Goal: Task Accomplishment & Management: Use online tool/utility

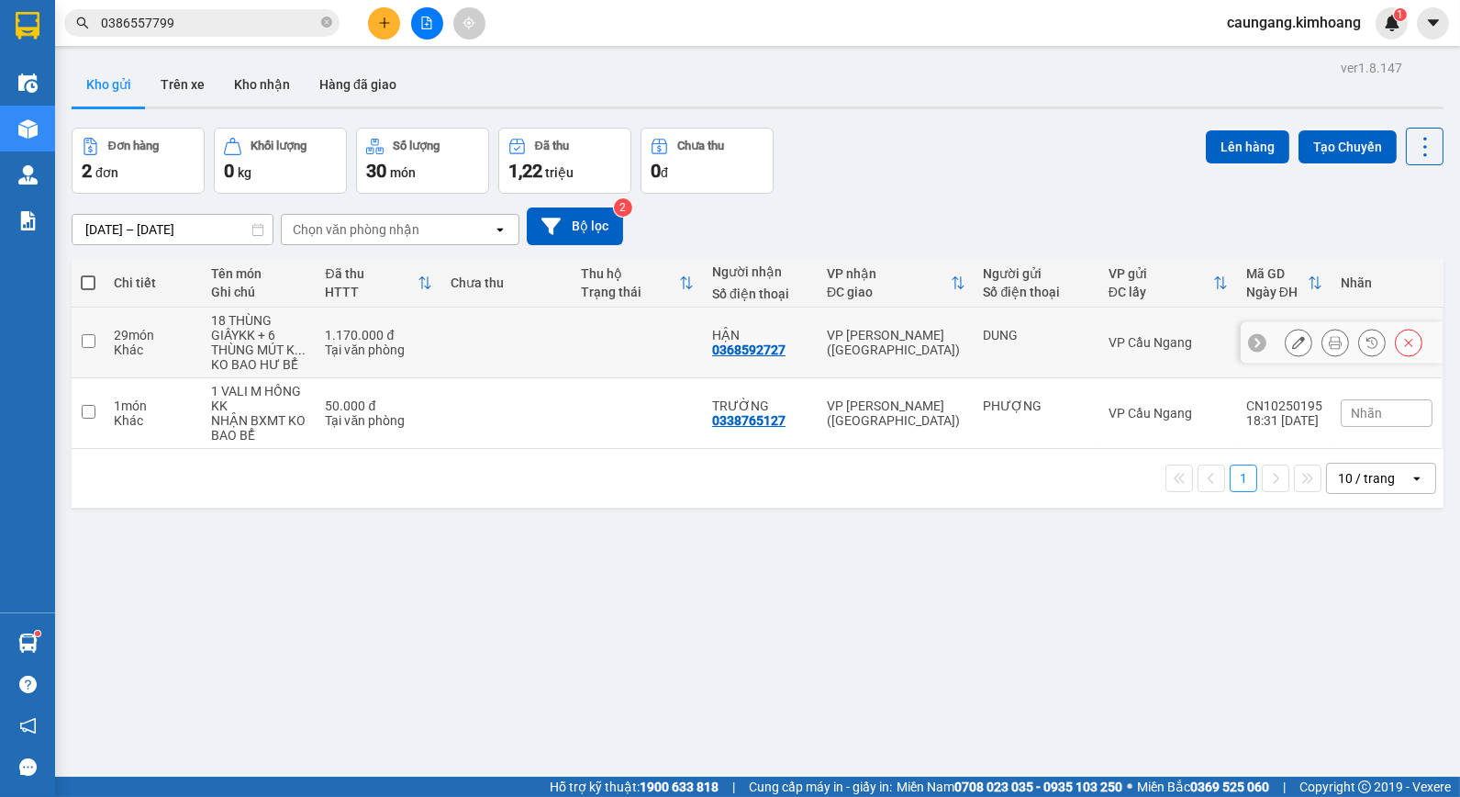
click at [83, 340] on input "checkbox" at bounding box center [89, 341] width 14 height 14
checkbox input "true"
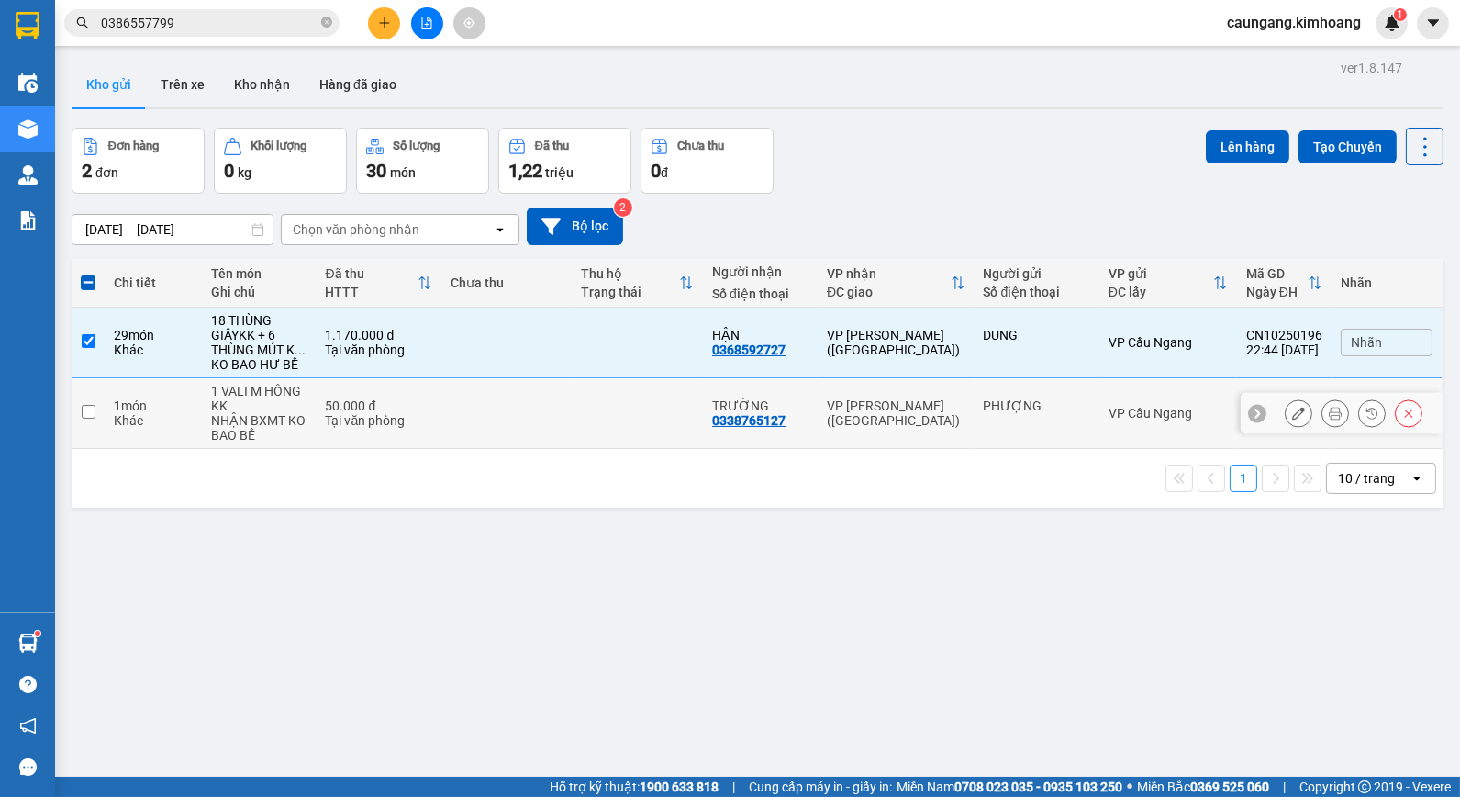
click at [89, 416] on input "checkbox" at bounding box center [89, 412] width 14 height 14
checkbox input "true"
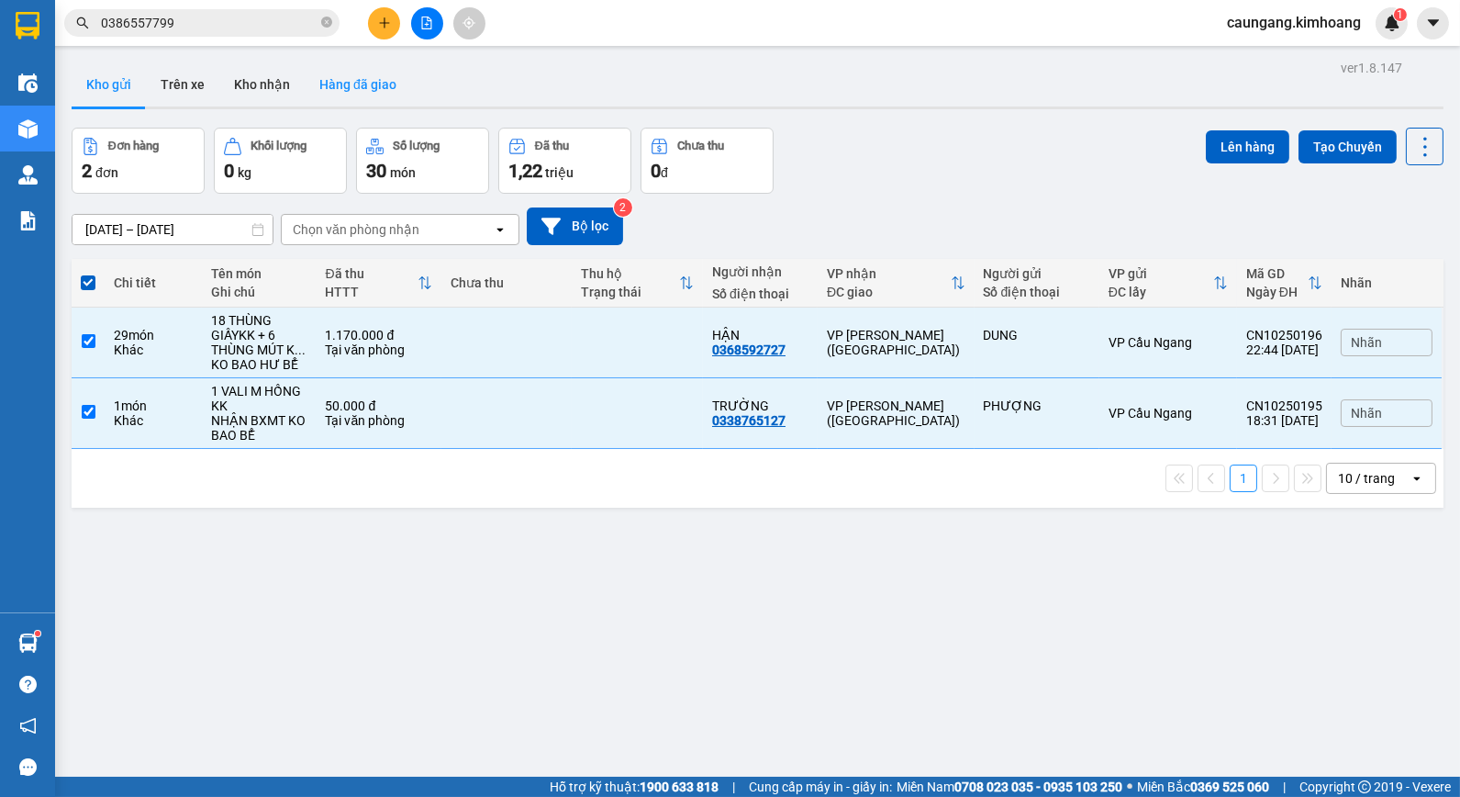
click at [352, 90] on button "Hàng đã giao" at bounding box center [358, 84] width 106 height 44
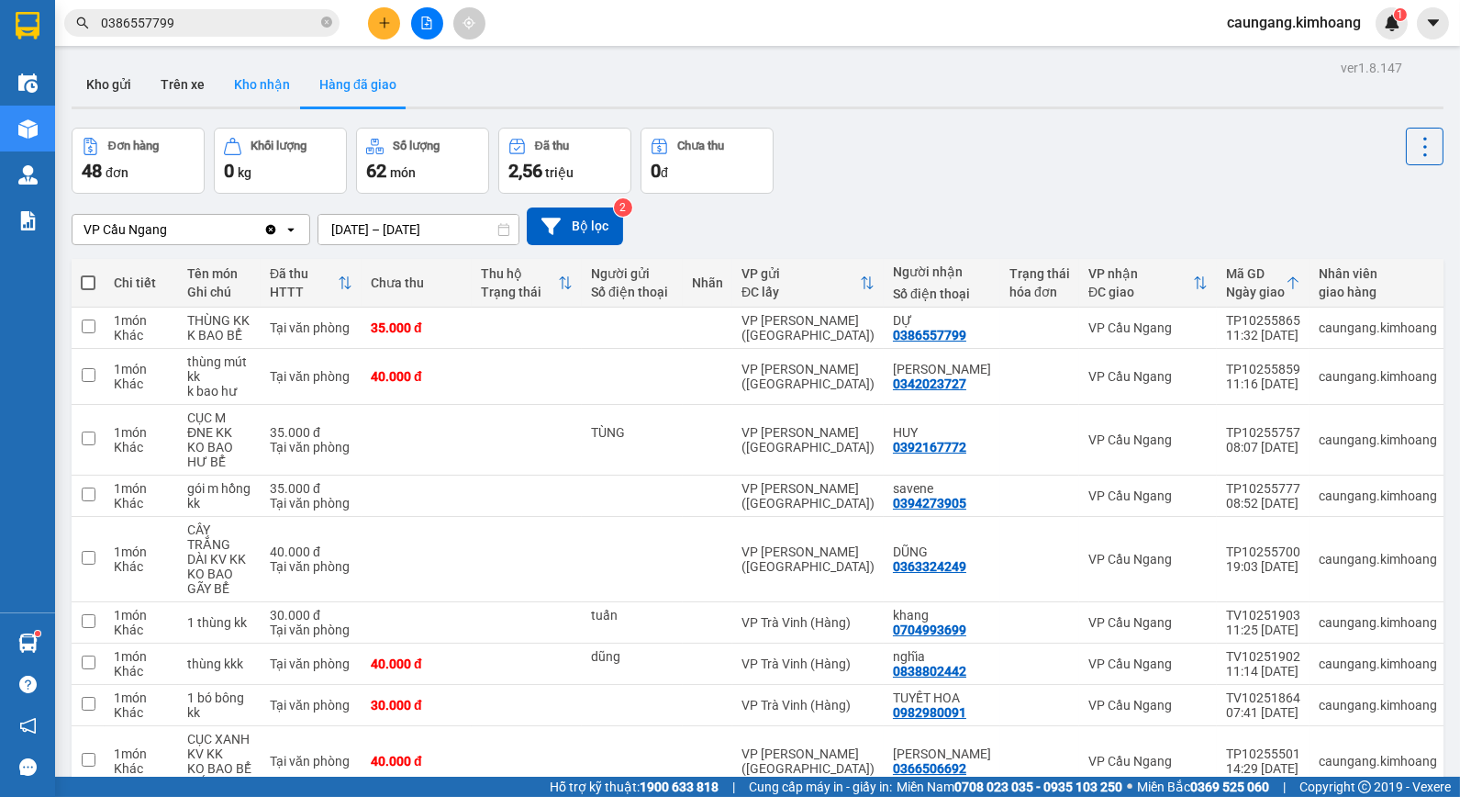
click at [278, 88] on button "Kho nhận" at bounding box center [261, 84] width 85 height 44
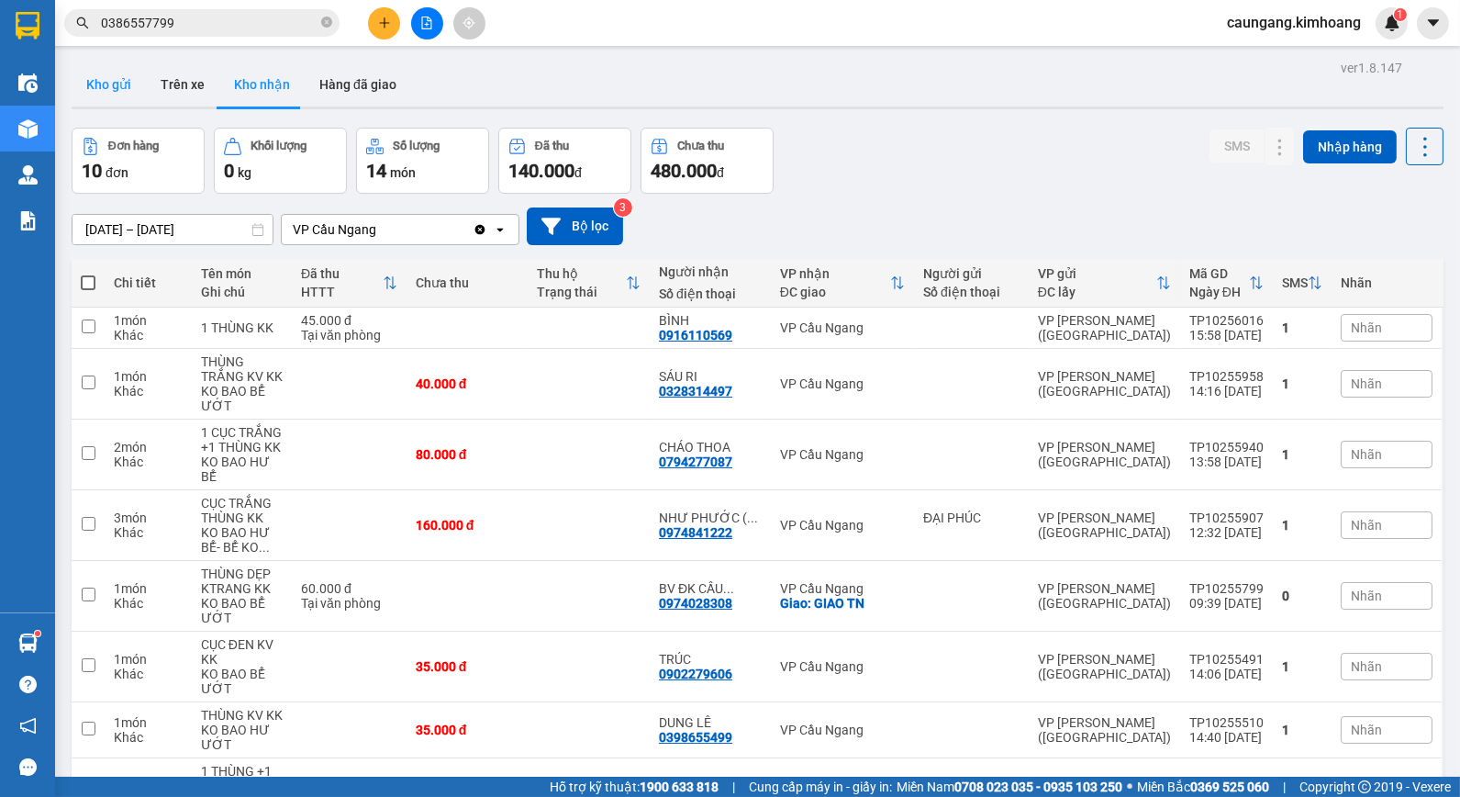
click at [110, 78] on button "Kho gửi" at bounding box center [109, 84] width 74 height 44
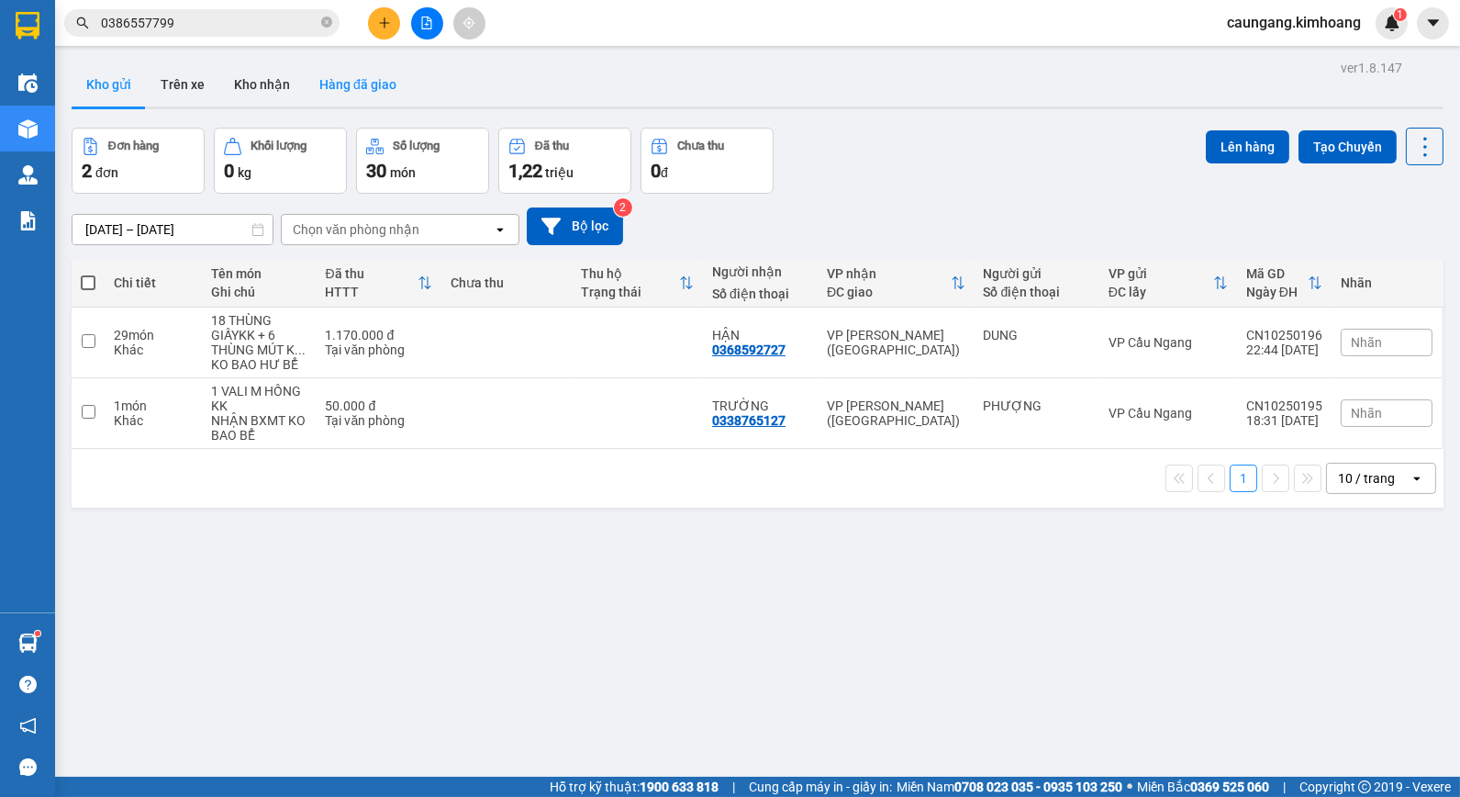
click at [350, 90] on button "Hàng đã giao" at bounding box center [358, 84] width 106 height 44
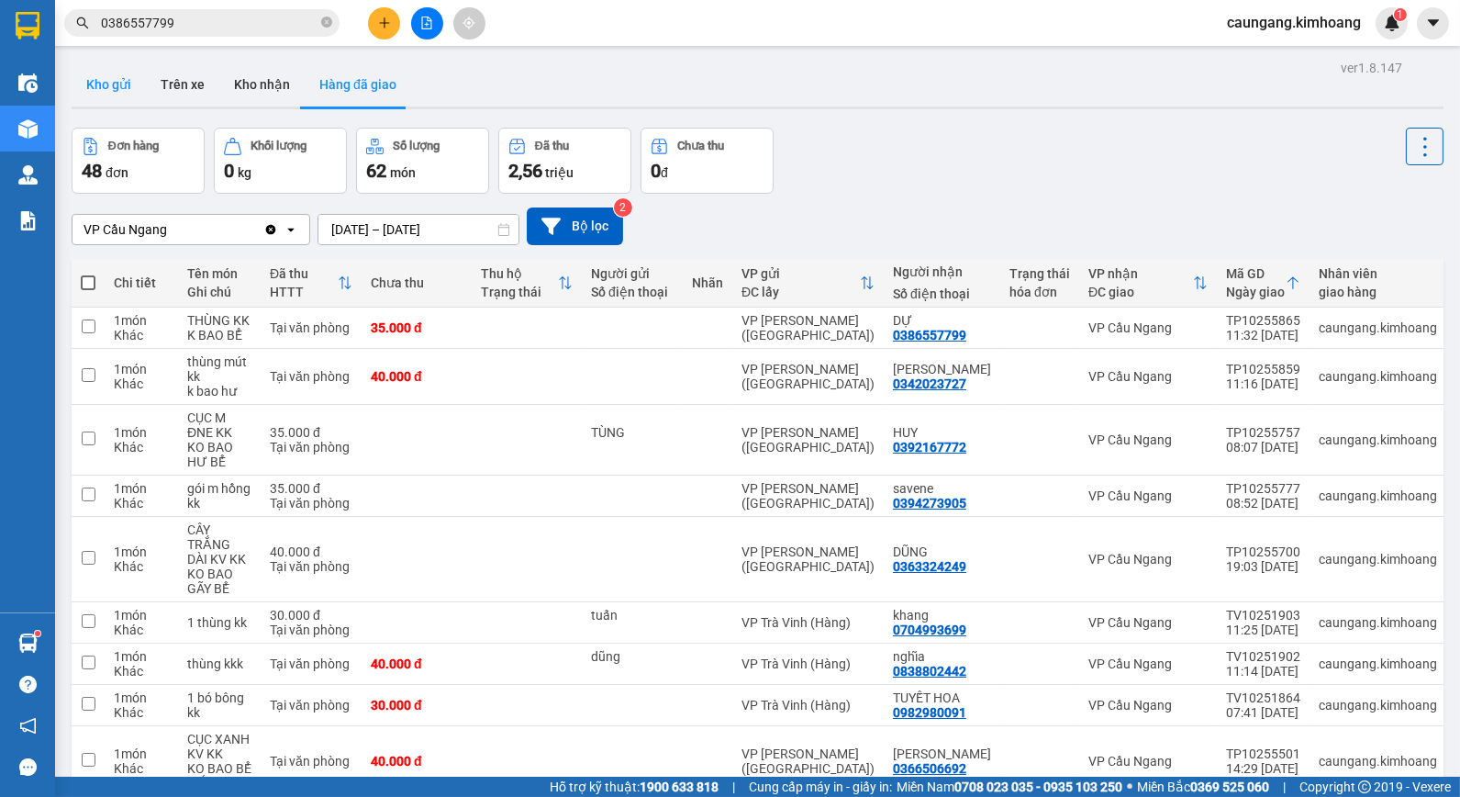
click at [130, 78] on button "Kho gửi" at bounding box center [109, 84] width 74 height 44
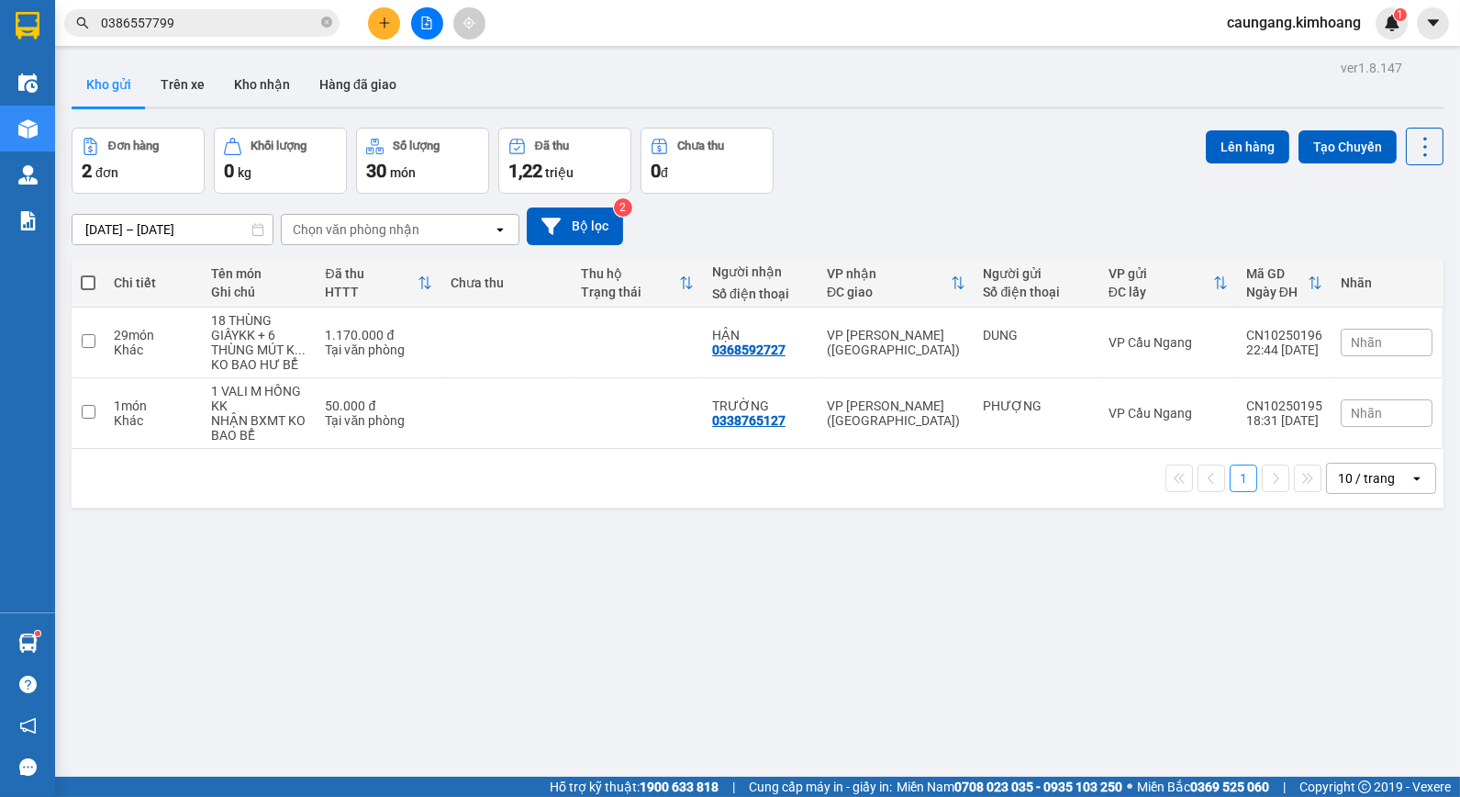
click at [88, 285] on span at bounding box center [88, 282] width 15 height 15
click at [88, 273] on input "checkbox" at bounding box center [88, 273] width 0 height 0
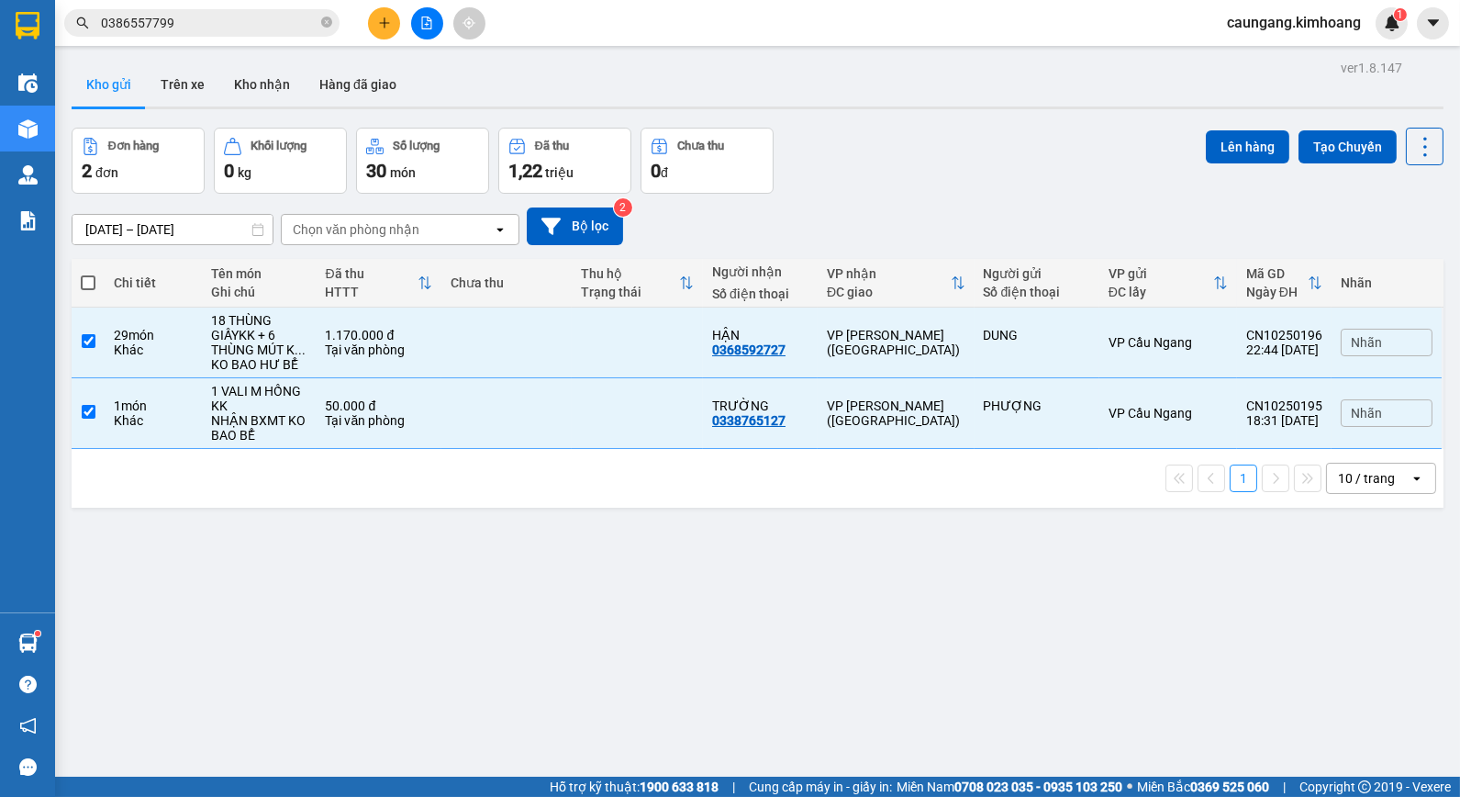
checkbox input "true"
click at [1251, 139] on button "Lên hàng" at bounding box center [1248, 146] width 84 height 33
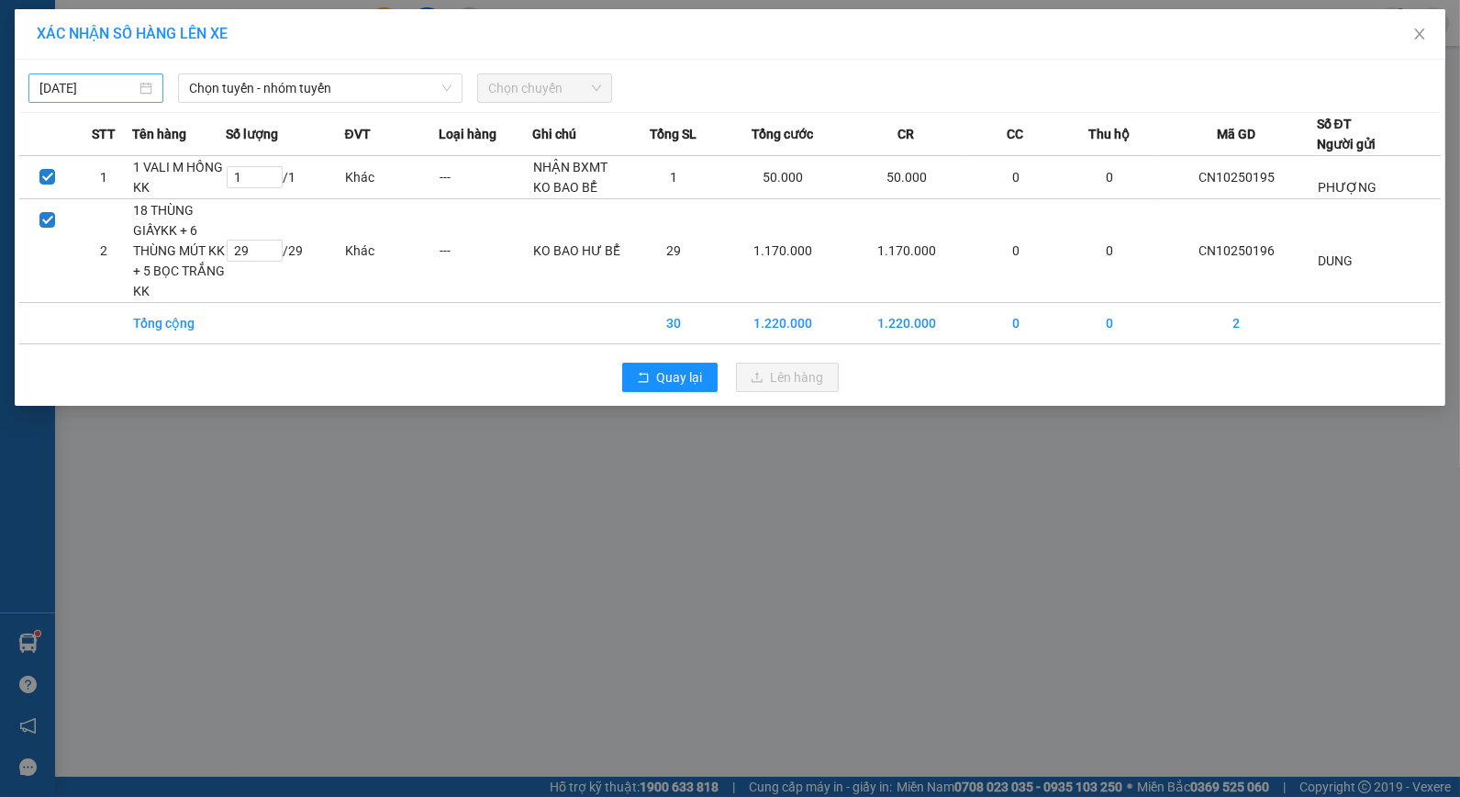
click at [106, 85] on input "[DATE]" at bounding box center [87, 88] width 96 height 20
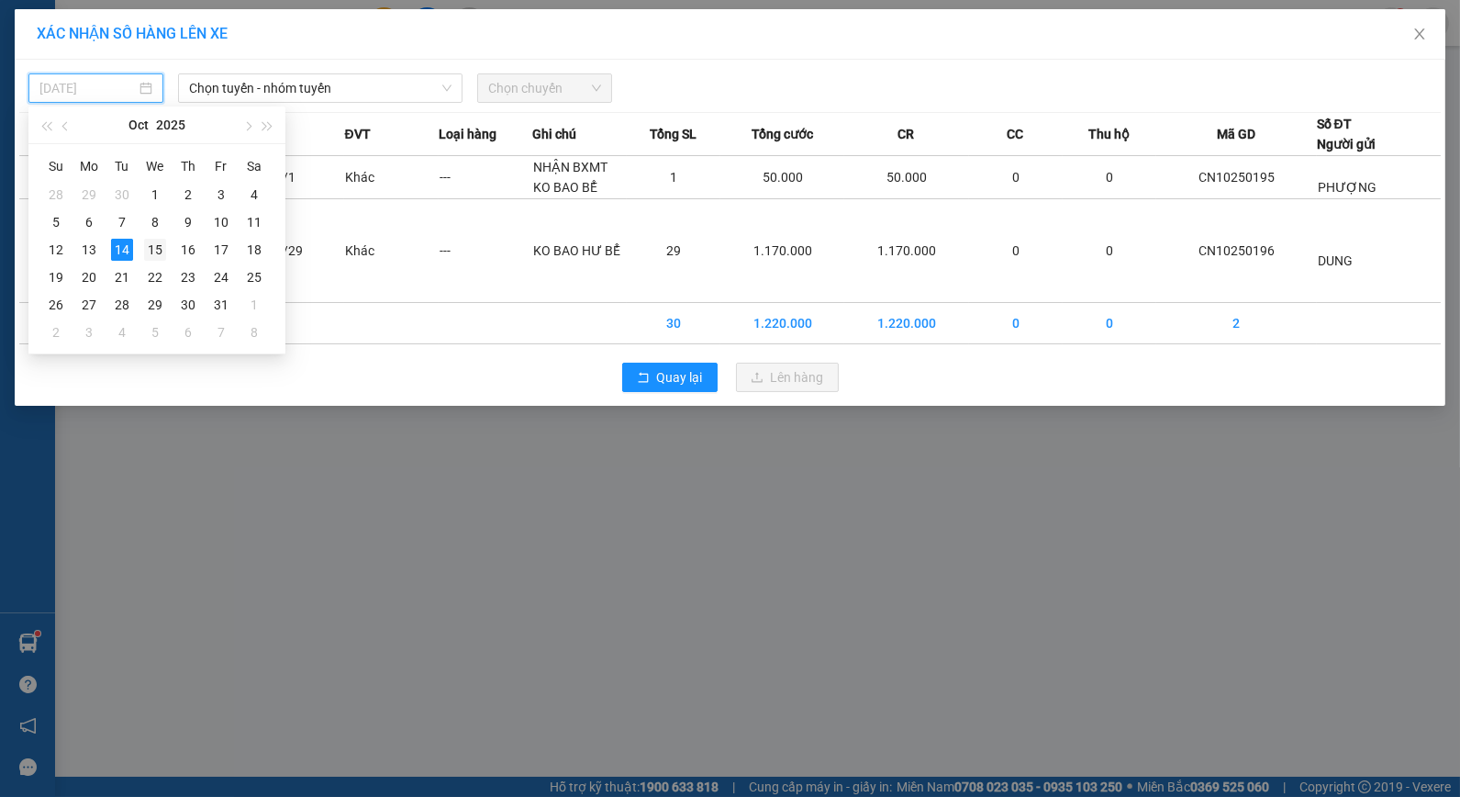
click at [159, 250] on div "15" at bounding box center [155, 250] width 22 height 22
type input "[DATE]"
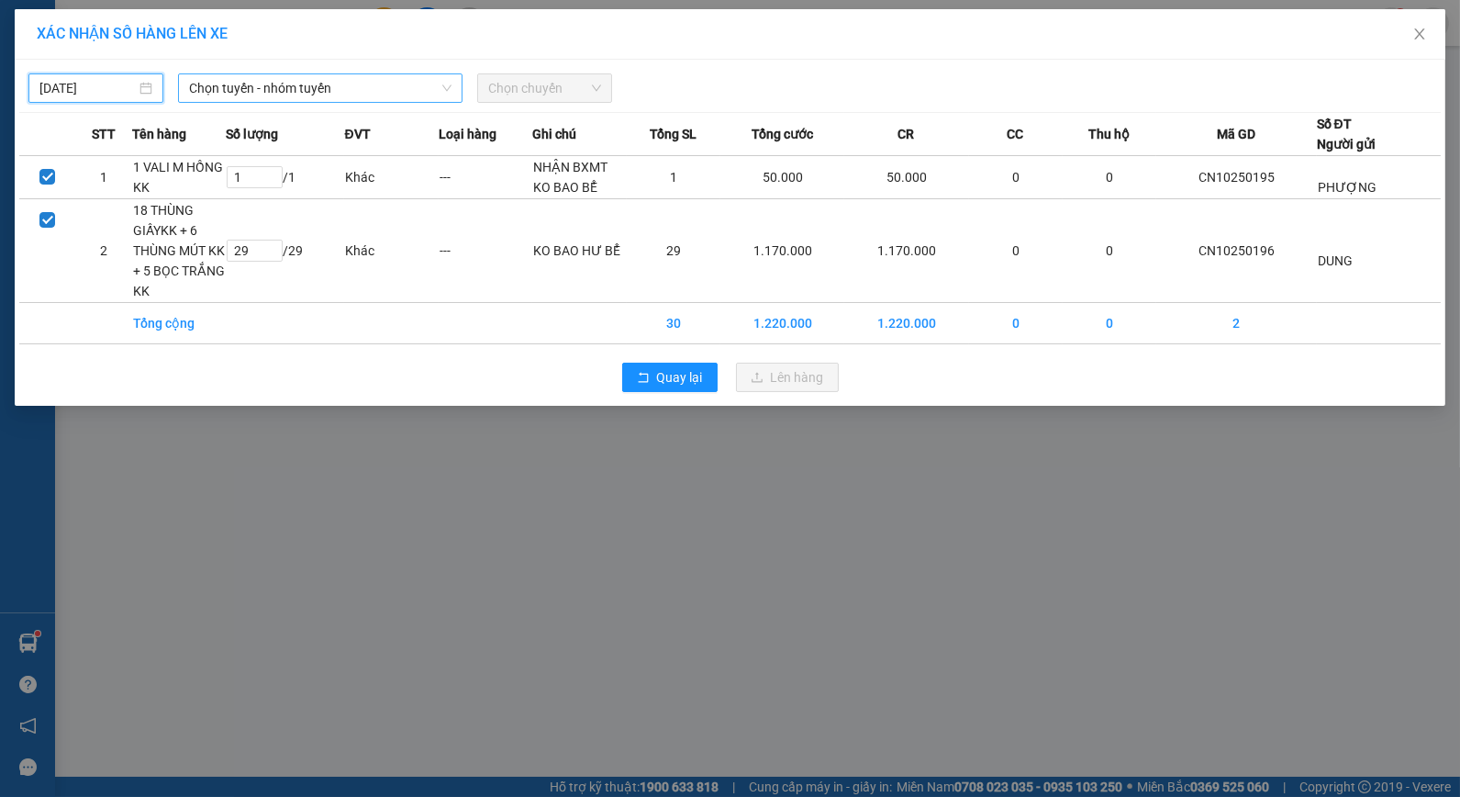
click at [344, 94] on span "Chọn tuyến - nhóm tuyến" at bounding box center [320, 88] width 262 height 28
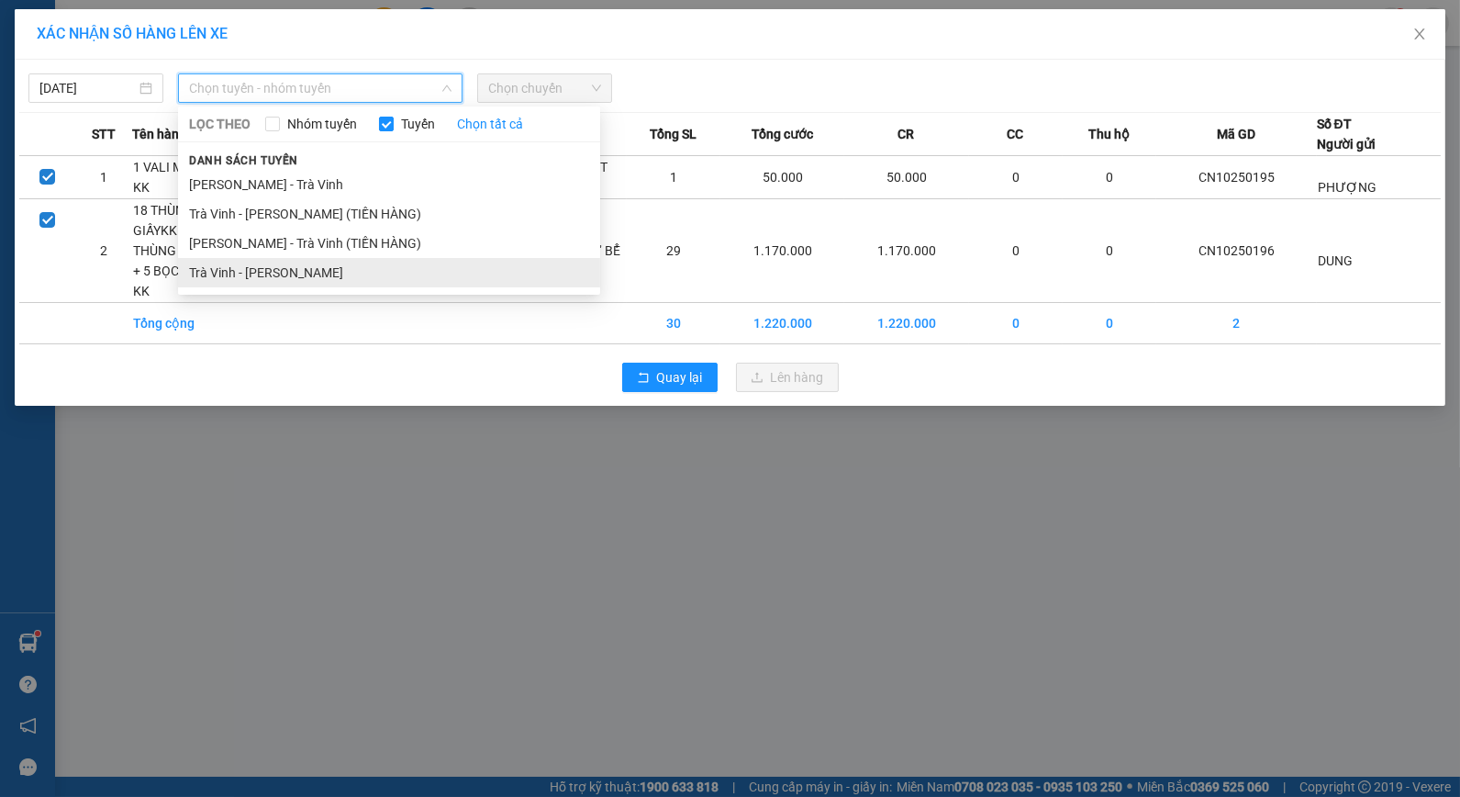
click at [277, 267] on li "Trà Vinh - [PERSON_NAME]" at bounding box center [389, 272] width 422 height 29
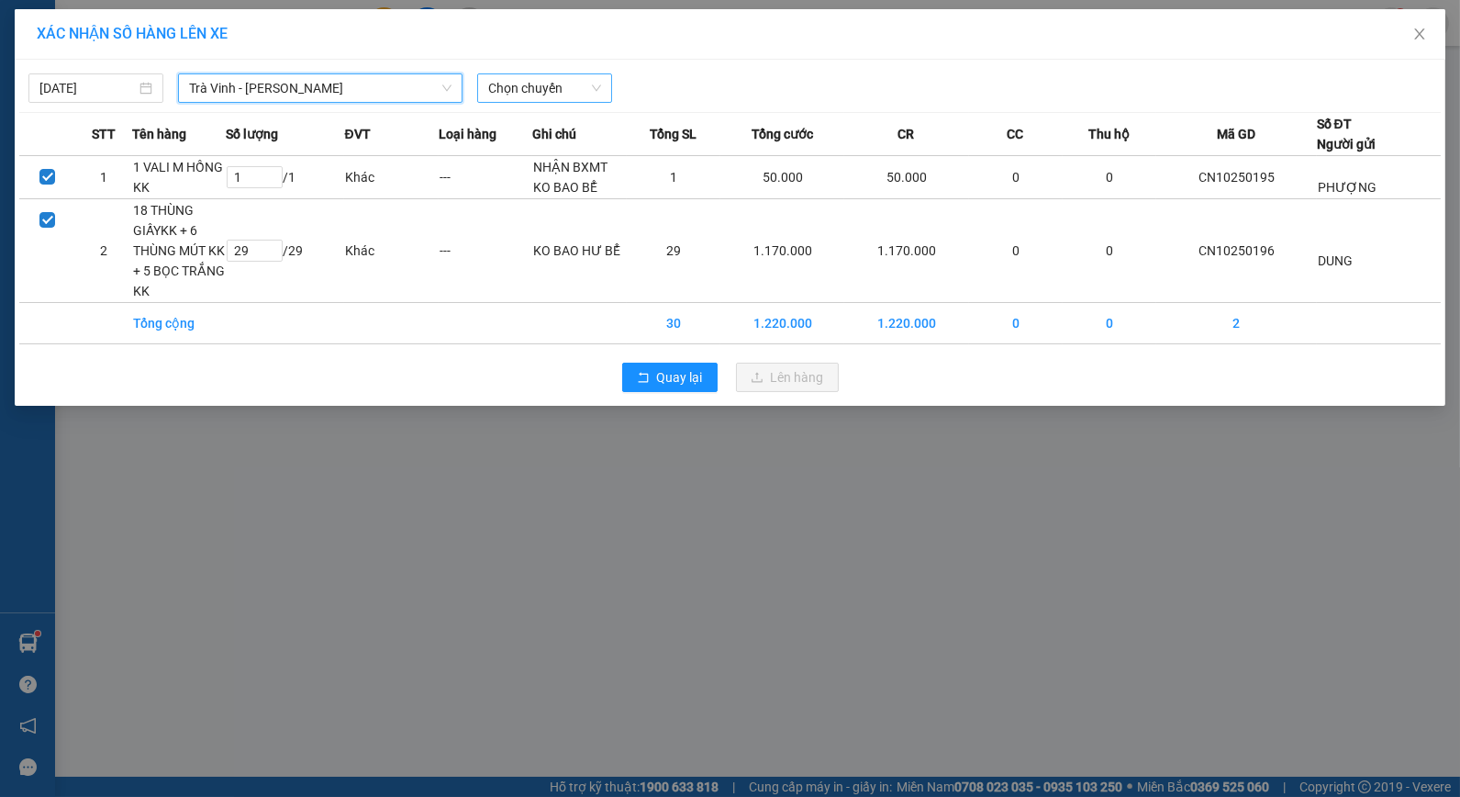
click at [530, 89] on span "Chọn chuyến" at bounding box center [544, 88] width 113 height 28
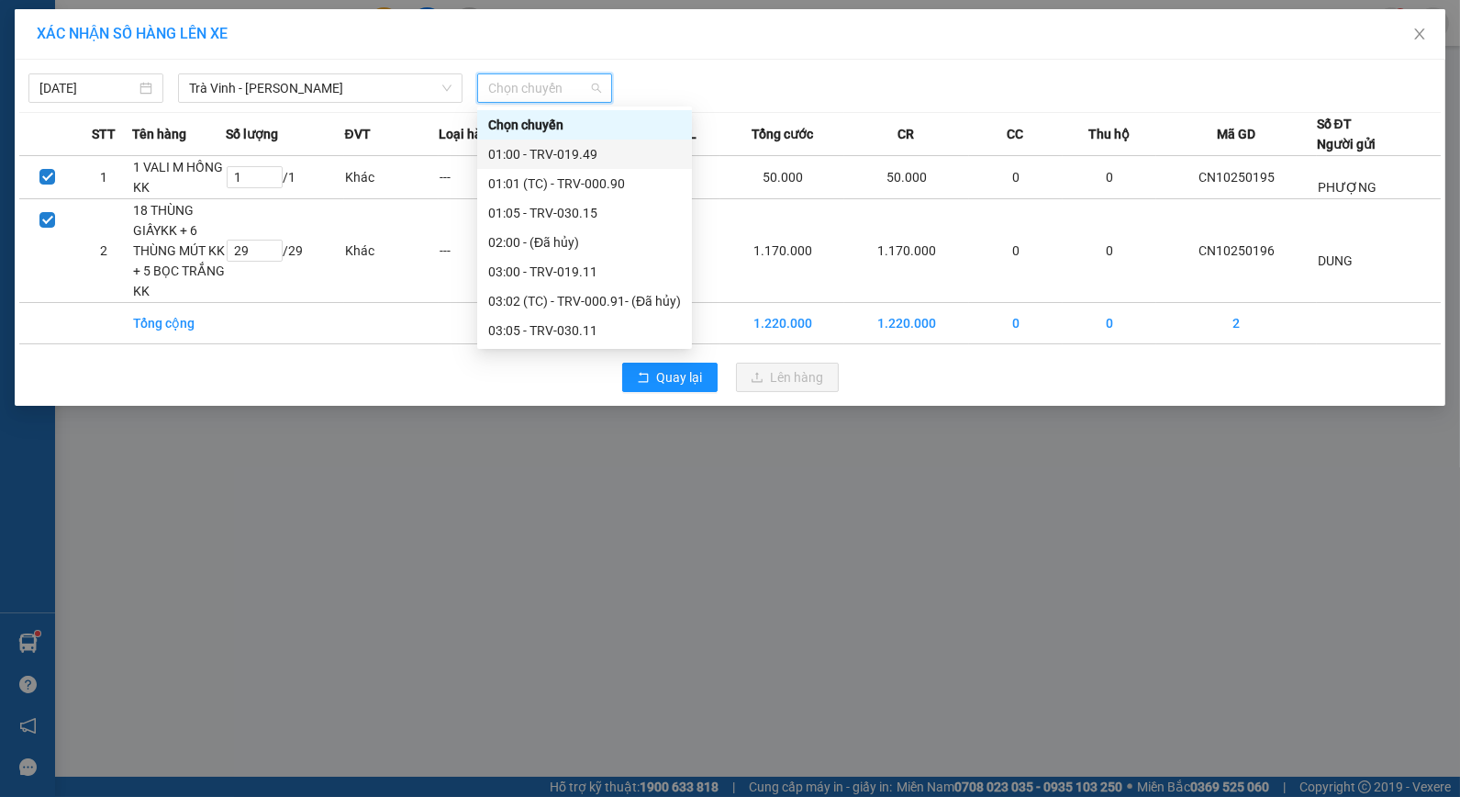
click at [530, 152] on div "01:00 - TRV-019.49" at bounding box center [584, 154] width 193 height 20
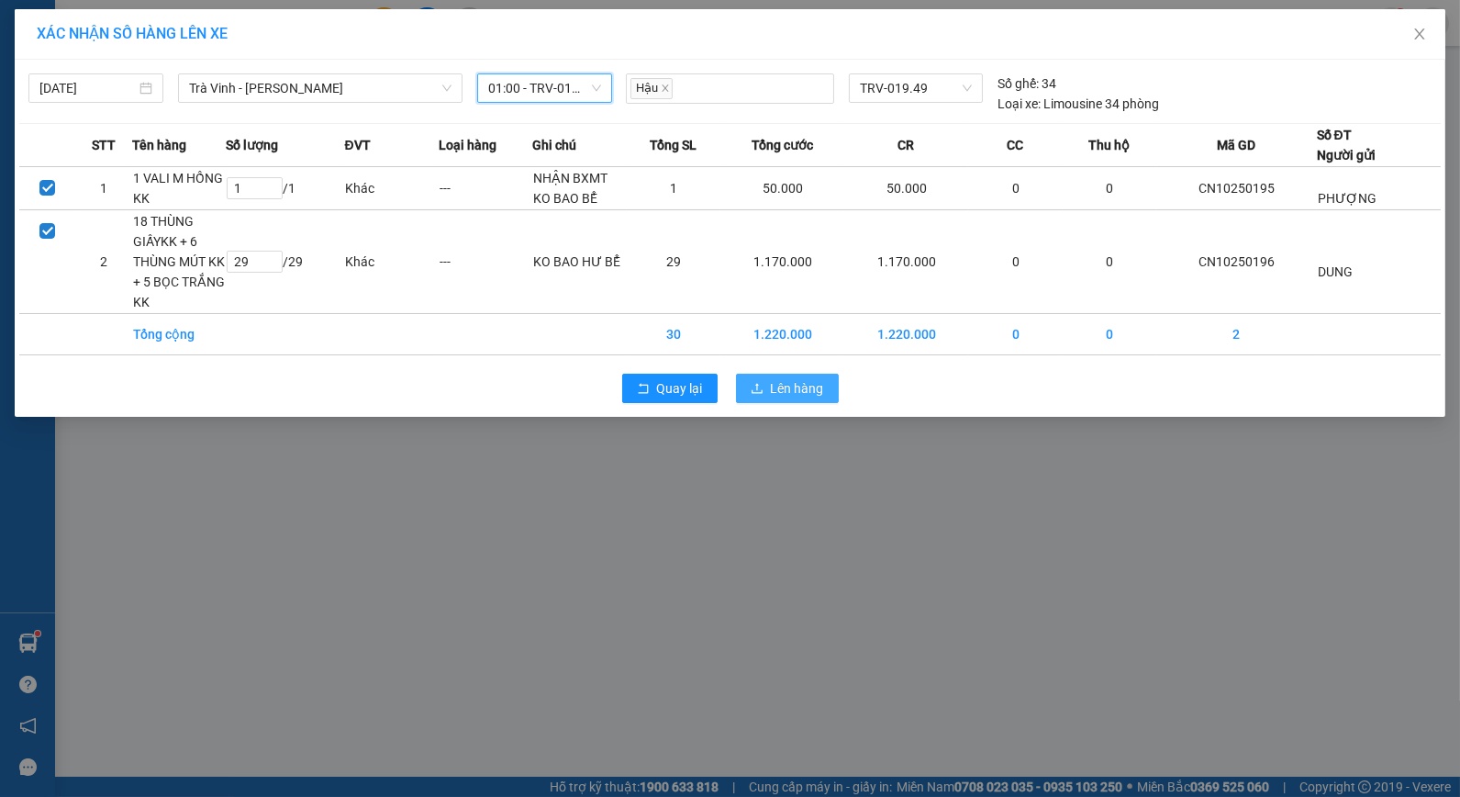
click at [797, 393] on span "Lên hàng" at bounding box center [797, 388] width 53 height 20
